Goal: Information Seeking & Learning: Learn about a topic

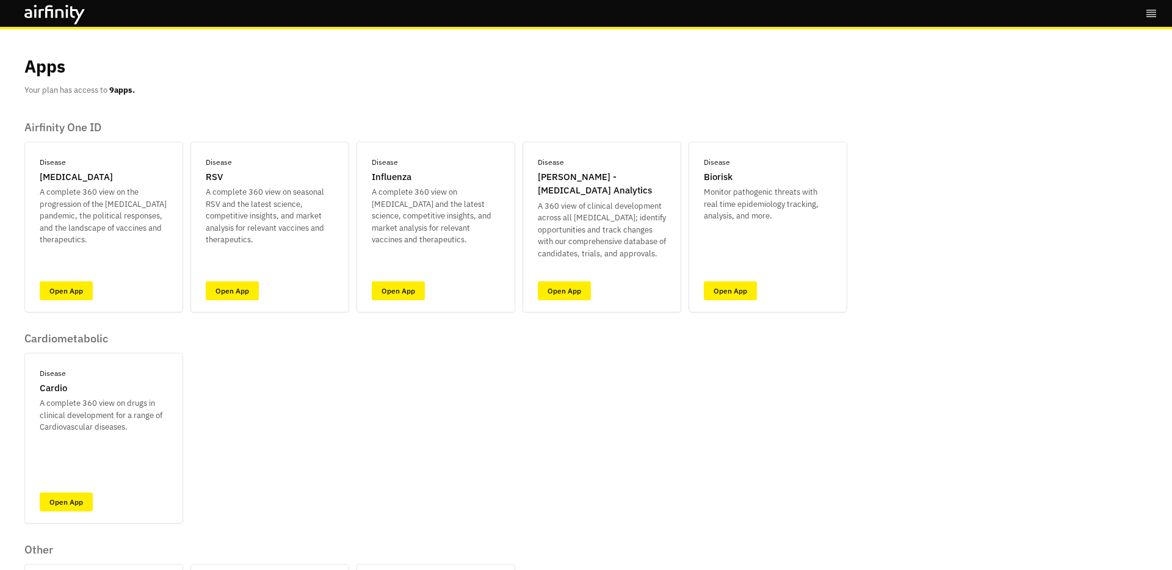
click at [280, 376] on div "Airfinity One ID Disease [MEDICAL_DATA] A complete 360 view on the progression …" at bounding box center [435, 428] width 823 height 614
click at [242, 289] on link "Open App" at bounding box center [232, 290] width 53 height 19
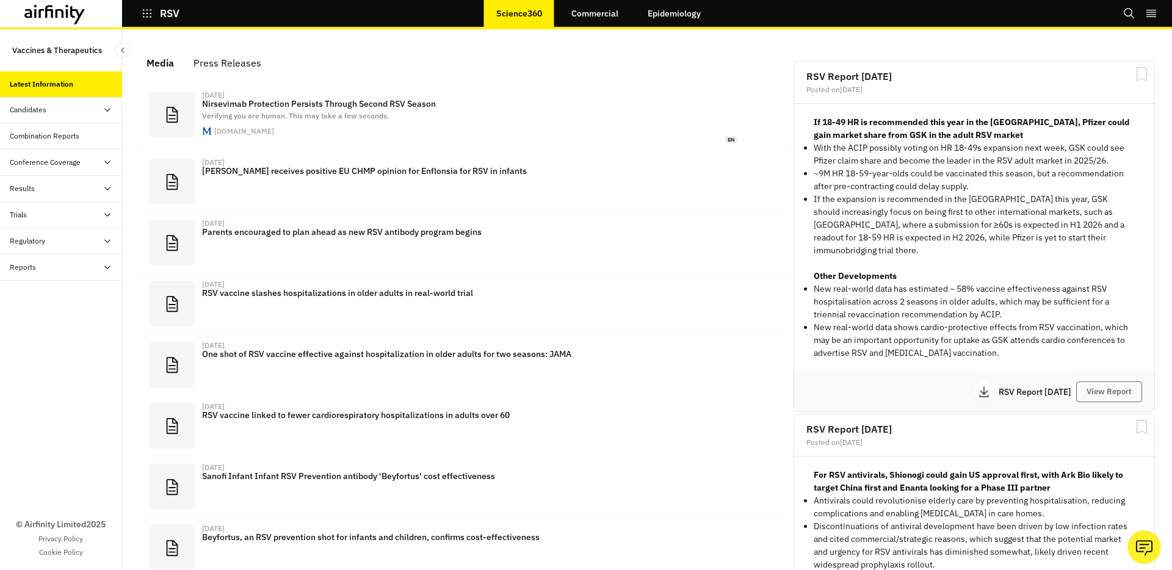
scroll to position [749, 366]
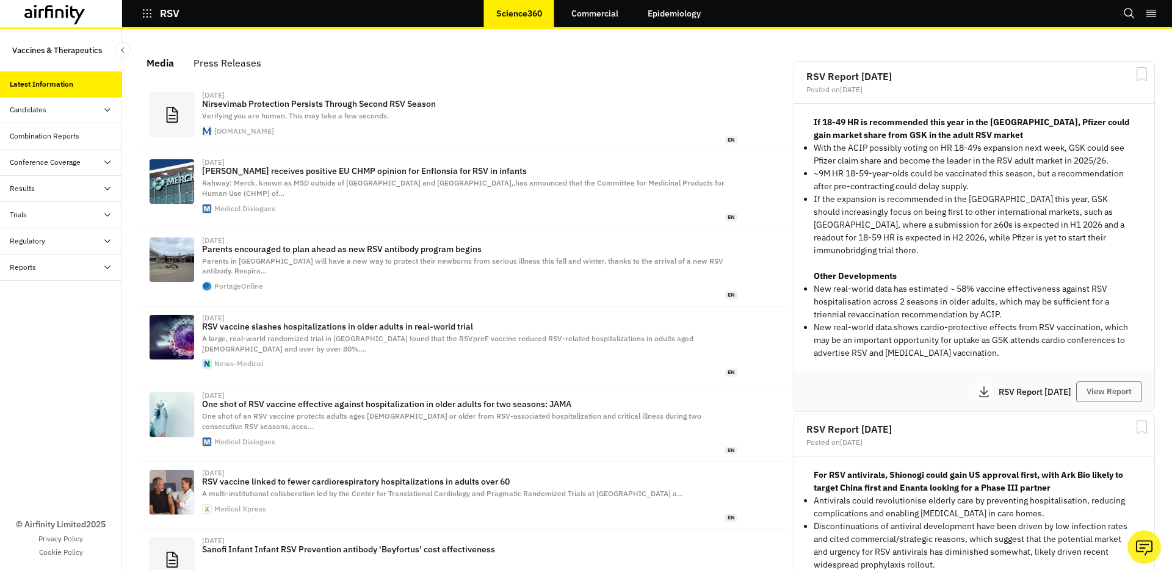
click at [79, 267] on div "Reports" at bounding box center [66, 267] width 112 height 11
click at [71, 293] on div "Reports" at bounding box center [71, 293] width 103 height 11
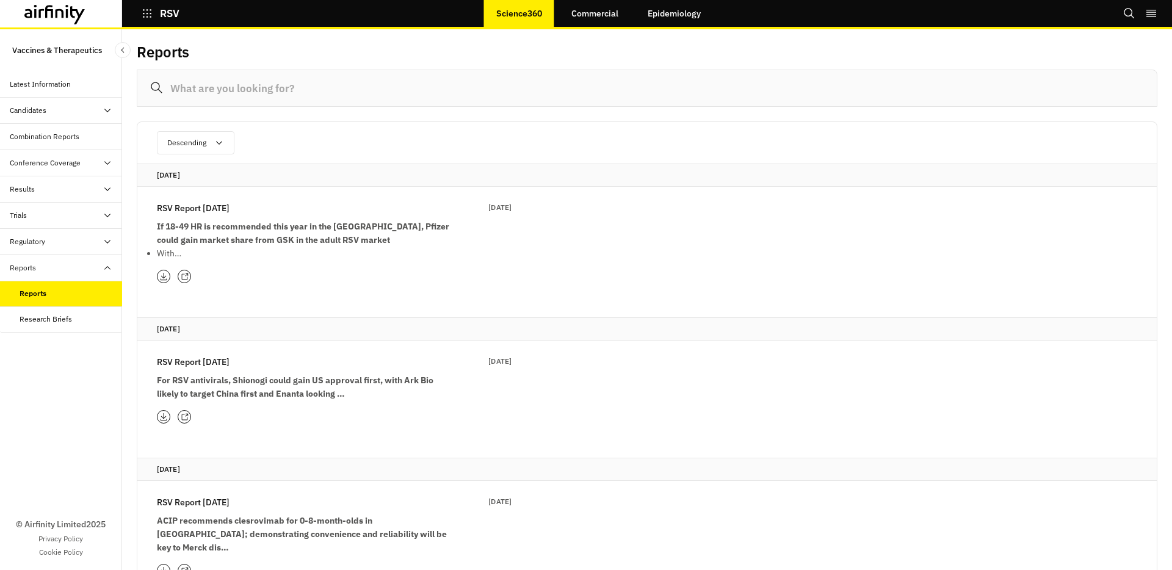
click at [145, 23] on button "RSV" at bounding box center [161, 13] width 38 height 21
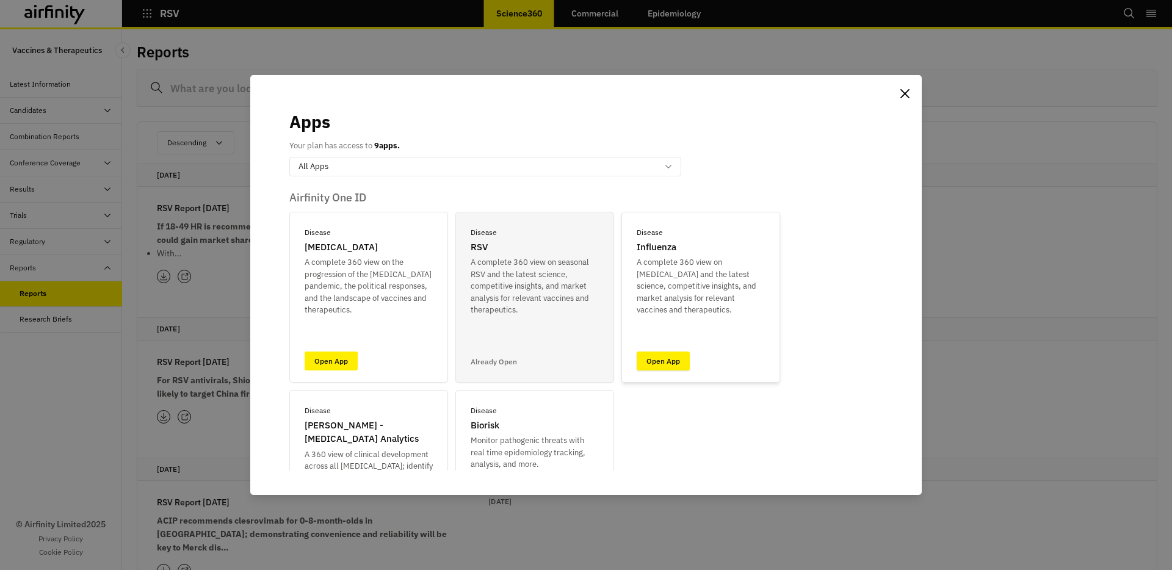
click at [655, 356] on link "Open App" at bounding box center [663, 361] width 53 height 19
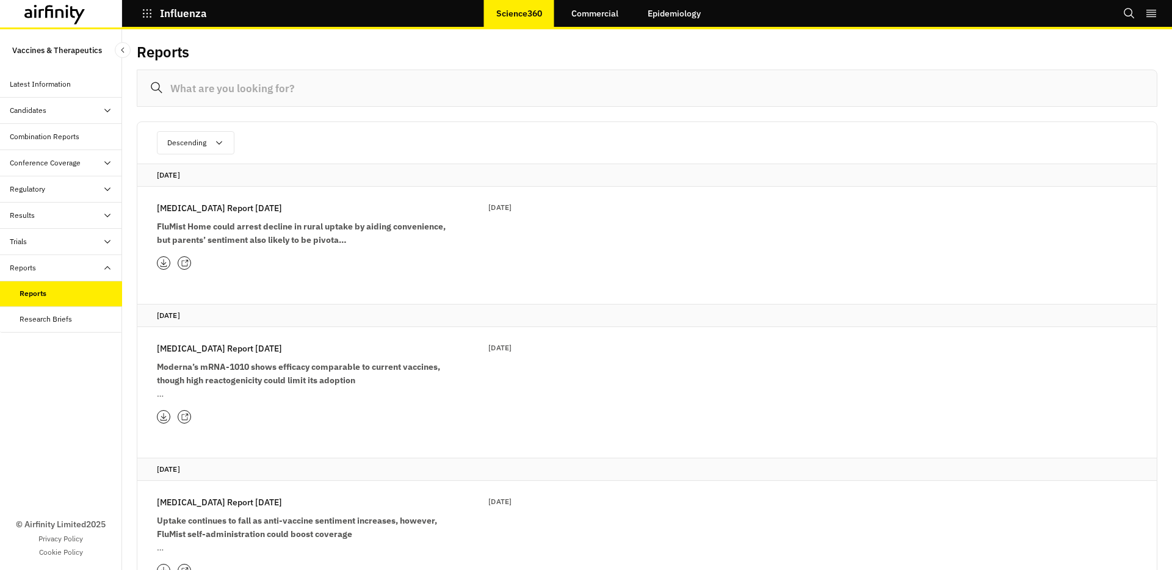
click at [181, 15] on p "Influenza" at bounding box center [183, 13] width 47 height 11
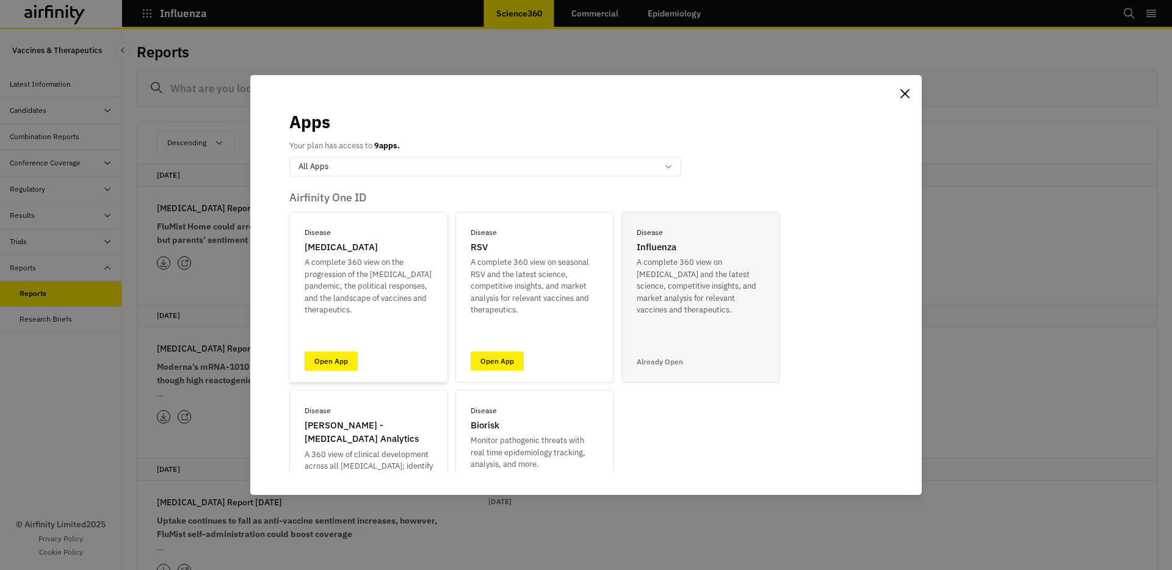
click at [345, 365] on link "Open App" at bounding box center [331, 361] width 53 height 19
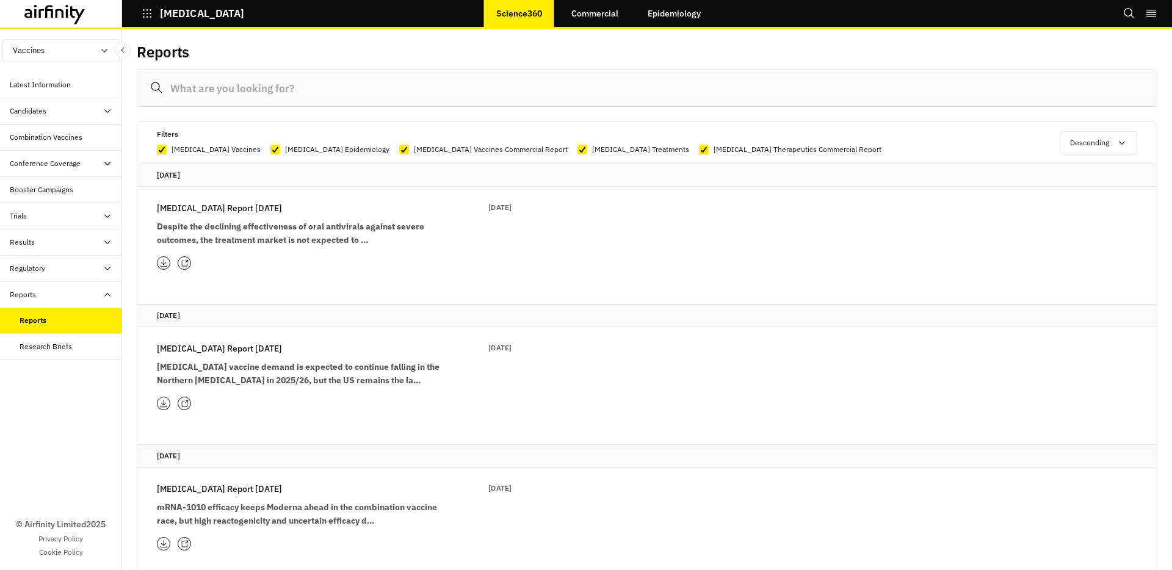
click at [334, 228] on strong "Despite the declining effectiveness of oral antivirals against severe outcomes,…" at bounding box center [290, 233] width 267 height 24
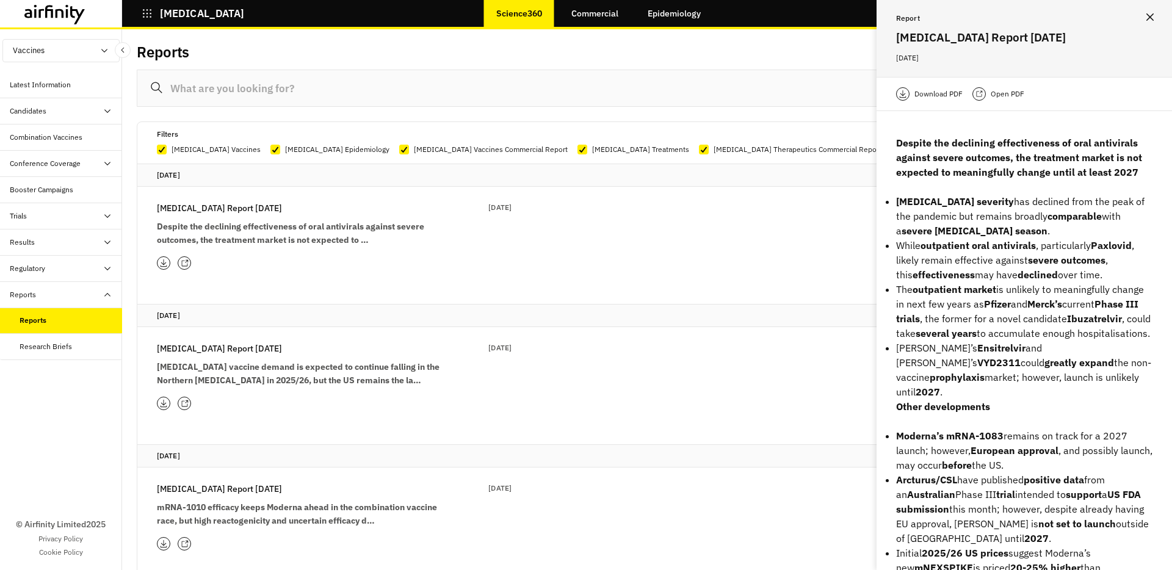
click at [1008, 93] on p "Open PDF" at bounding box center [1008, 94] width 34 height 12
